Goal: Check status: Check status

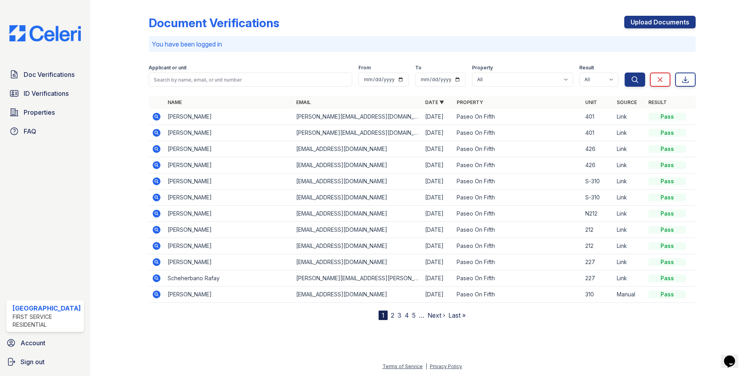
click at [155, 117] on icon at bounding box center [156, 116] width 2 height 2
click at [155, 134] on icon at bounding box center [157, 133] width 8 height 8
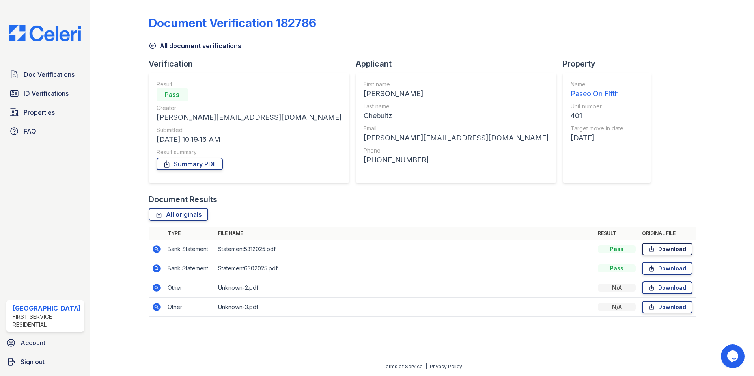
click at [680, 250] on link "Download" at bounding box center [667, 249] width 50 height 13
click at [679, 269] on link "Download" at bounding box center [667, 268] width 50 height 13
click at [676, 287] on link "Download" at bounding box center [667, 287] width 50 height 13
click at [672, 309] on link "Download" at bounding box center [667, 307] width 50 height 13
click at [155, 287] on icon at bounding box center [156, 287] width 2 height 2
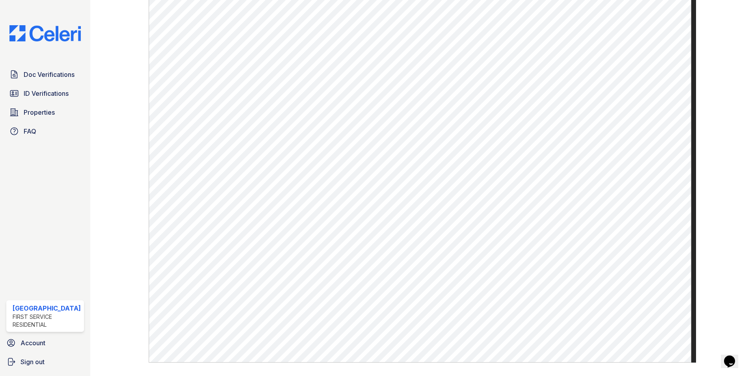
scroll to position [276, 0]
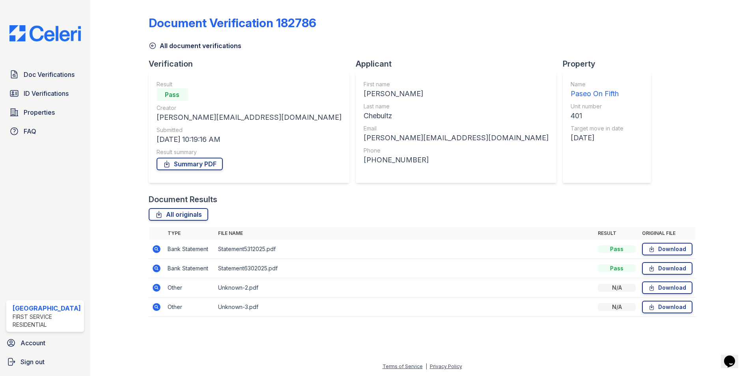
click at [155, 307] on icon at bounding box center [156, 306] width 9 height 9
click at [158, 309] on icon at bounding box center [157, 307] width 8 height 8
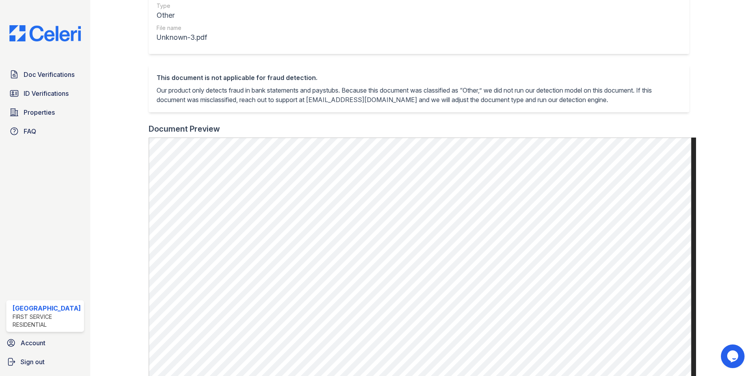
scroll to position [88, 0]
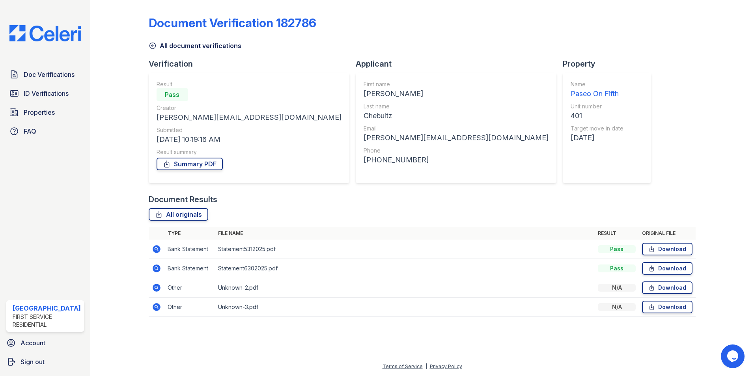
click at [157, 290] on icon at bounding box center [157, 288] width 8 height 8
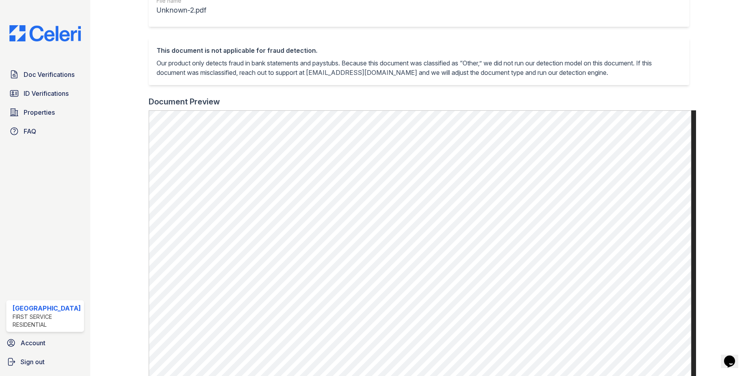
scroll to position [237, 0]
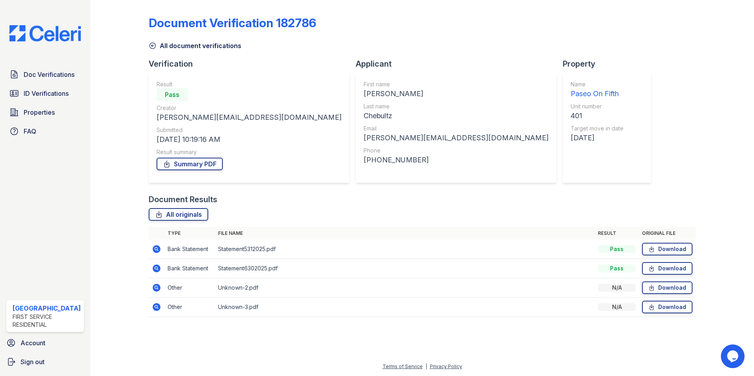
click at [152, 247] on icon at bounding box center [156, 248] width 9 height 9
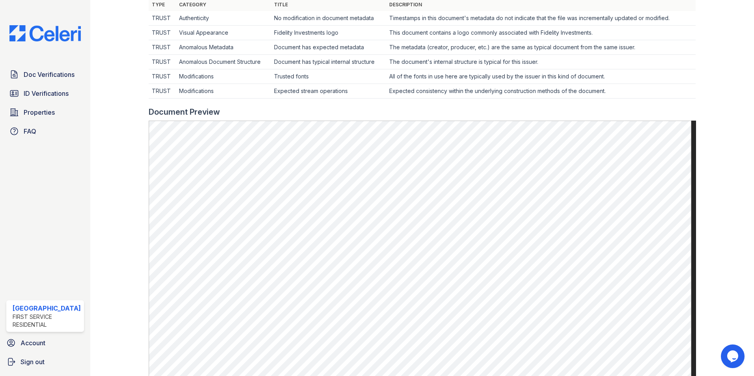
scroll to position [276, 0]
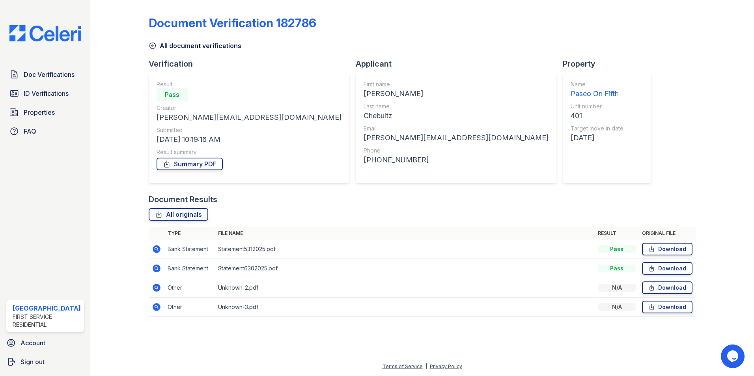
click at [157, 268] on icon at bounding box center [156, 268] width 9 height 9
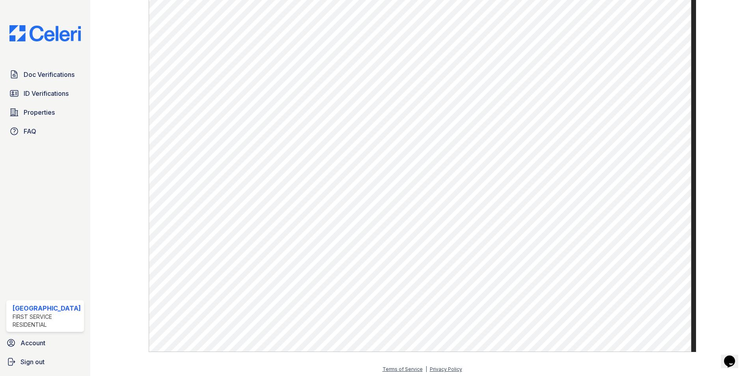
scroll to position [408, 0]
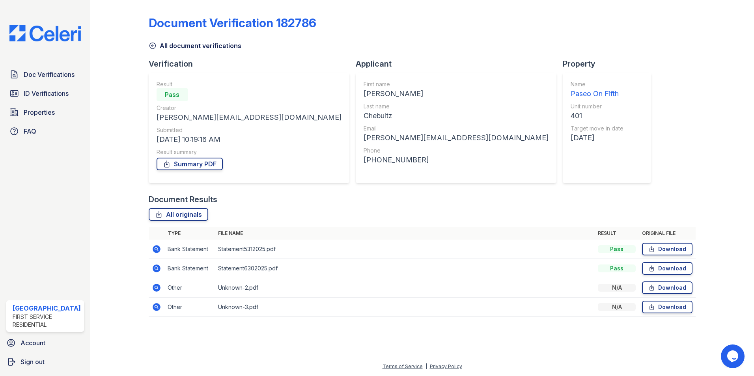
click at [153, 289] on icon at bounding box center [157, 288] width 8 height 8
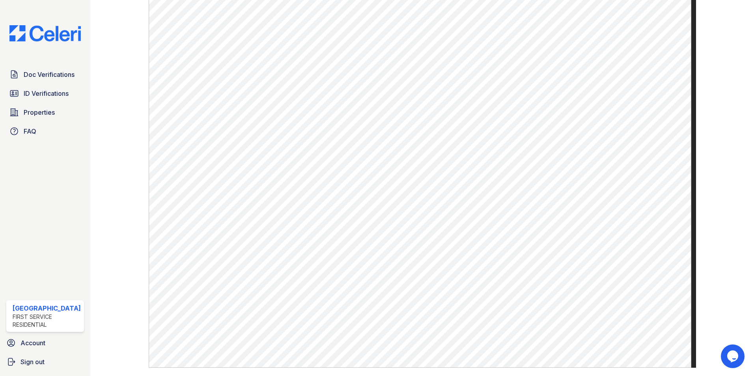
scroll to position [285, 0]
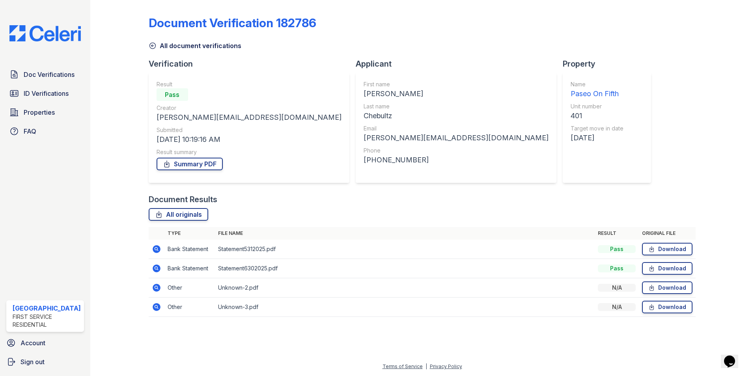
click at [152, 44] on icon at bounding box center [153, 46] width 8 height 8
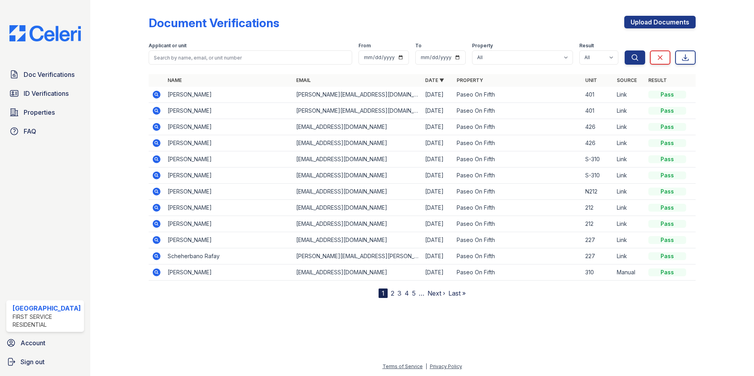
click at [154, 97] on icon at bounding box center [157, 95] width 8 height 8
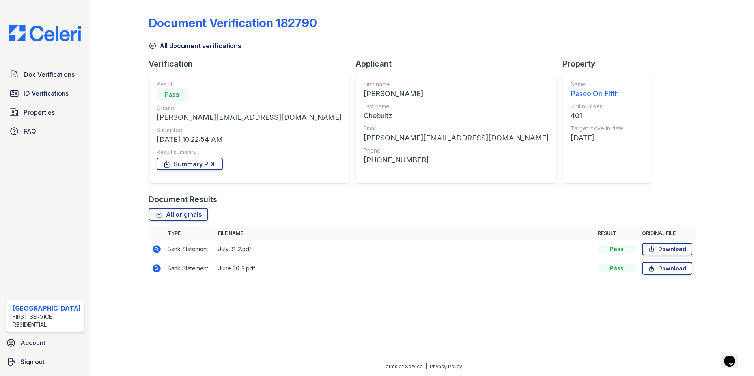
click at [159, 250] on icon at bounding box center [157, 249] width 8 height 8
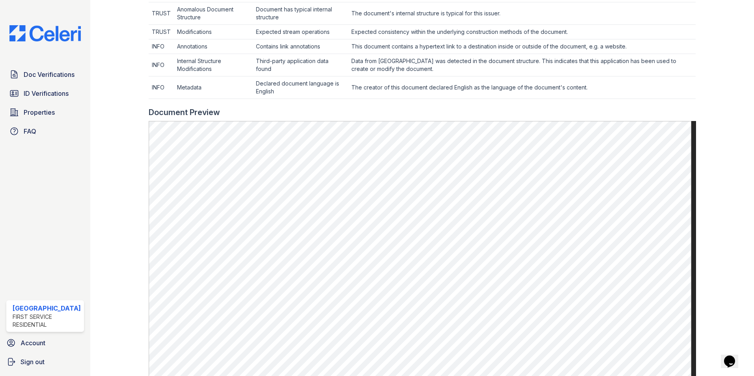
scroll to position [315, 0]
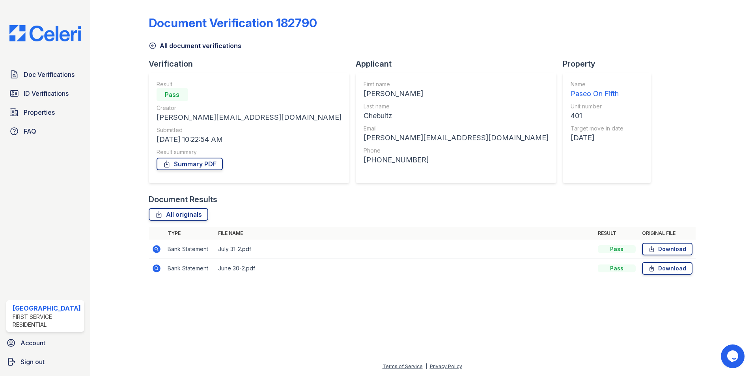
click at [158, 267] on icon at bounding box center [157, 269] width 8 height 8
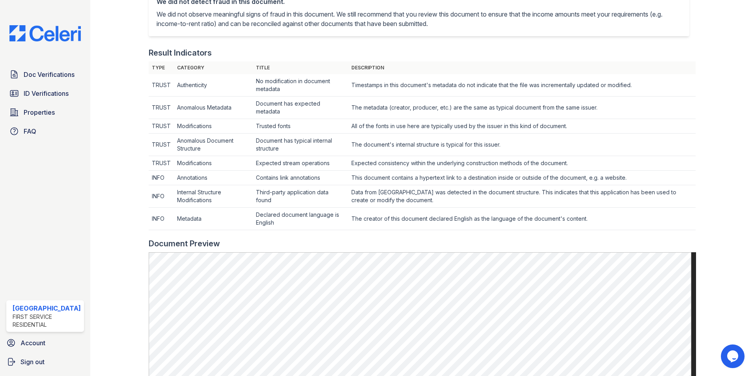
scroll to position [394, 0]
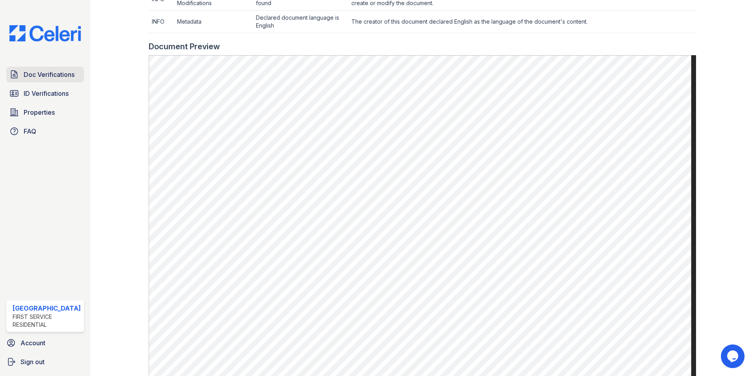
click at [49, 73] on span "Doc Verifications" at bounding box center [49, 74] width 51 height 9
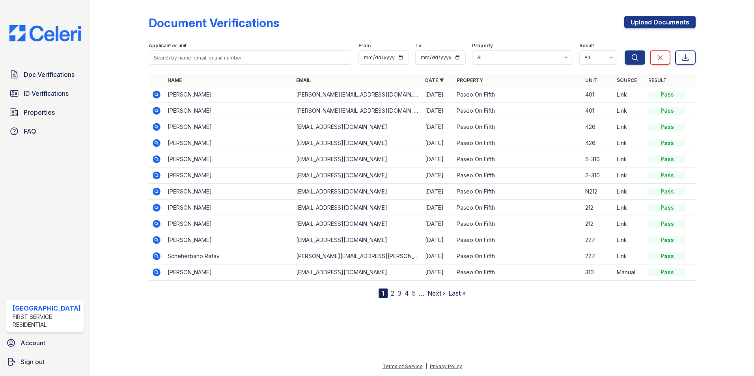
click at [155, 110] on icon at bounding box center [156, 110] width 2 height 2
